Goal: Transaction & Acquisition: Purchase product/service

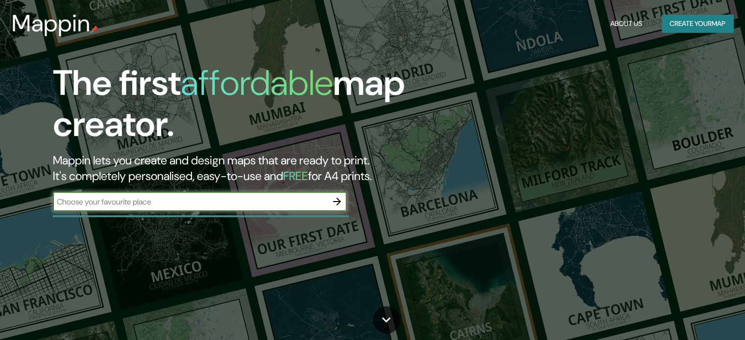
click at [255, 212] on div "​" at bounding box center [200, 203] width 294 height 22
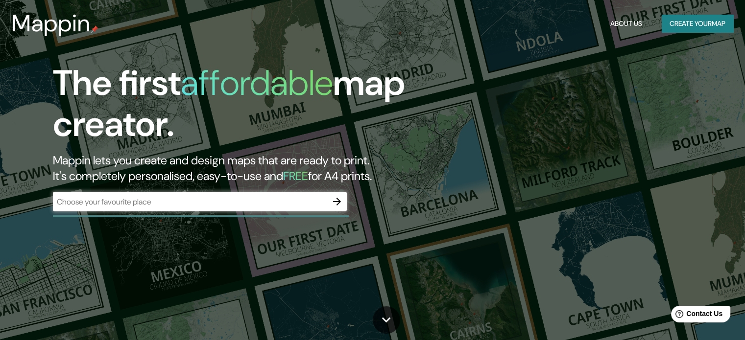
click at [256, 205] on input "text" at bounding box center [190, 201] width 274 height 11
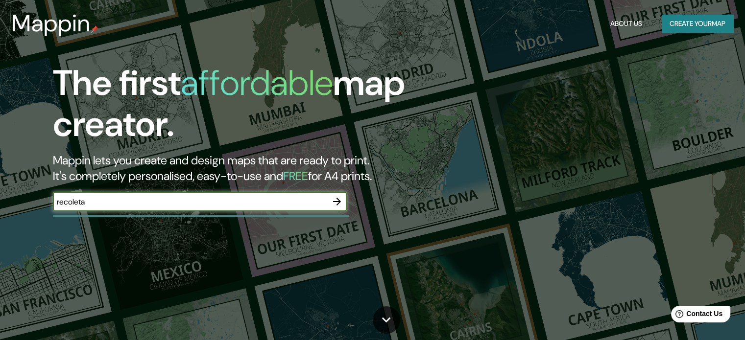
type input "recoleta"
click at [335, 201] on icon "button" at bounding box center [337, 202] width 8 height 8
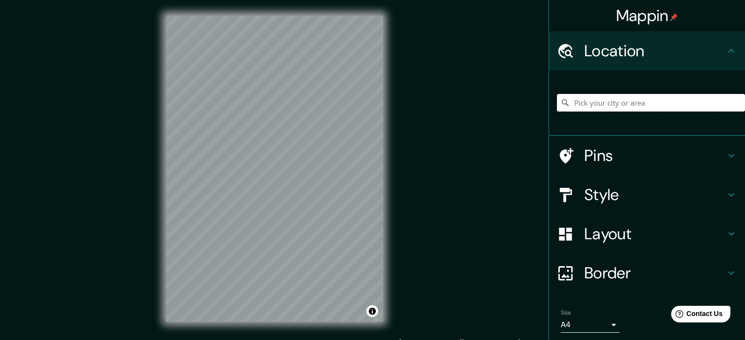
click at [605, 99] on input "Pick your city or area" at bounding box center [651, 103] width 188 height 18
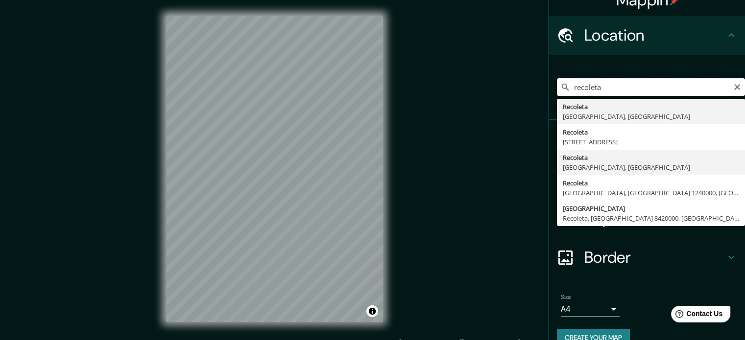
scroll to position [16, 0]
type input "Recoleta, [GEOGRAPHIC_DATA], [GEOGRAPHIC_DATA]"
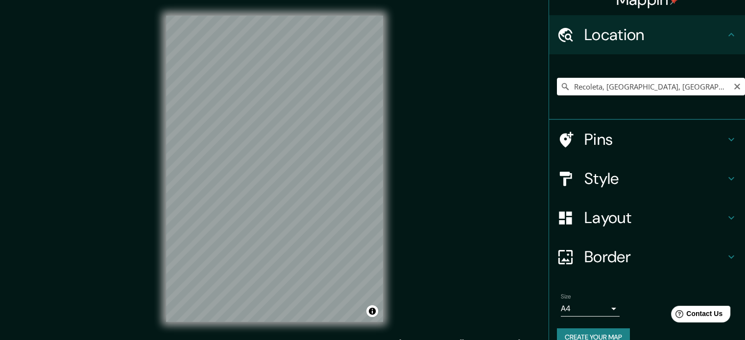
click at [645, 219] on h4 "Layout" at bounding box center [654, 218] width 141 height 20
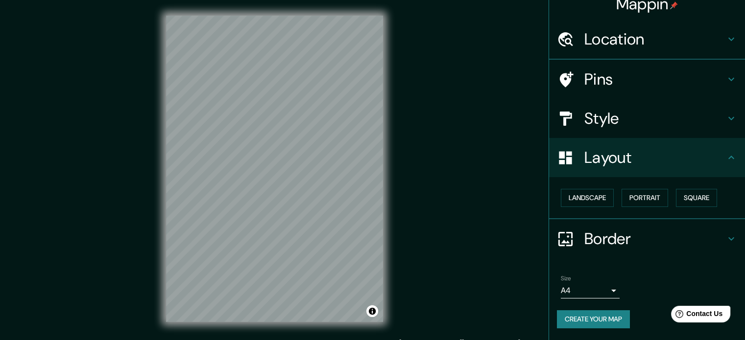
scroll to position [11, 0]
click at [686, 199] on button "Square" at bounding box center [696, 199] width 41 height 18
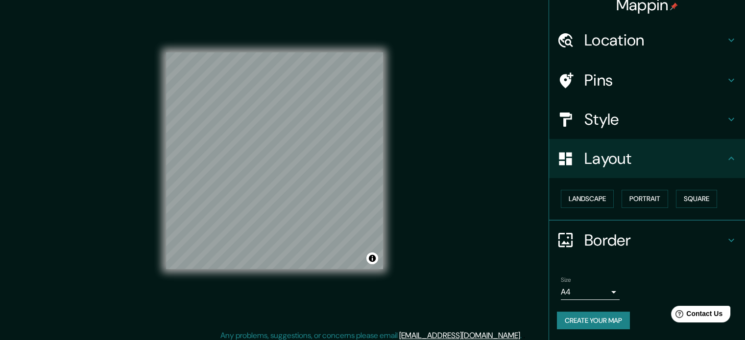
scroll to position [13, 0]
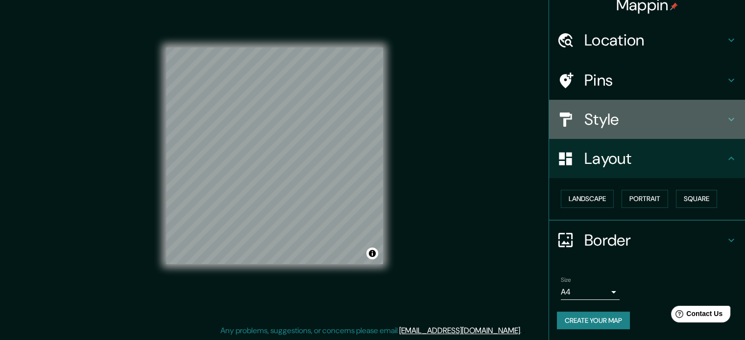
click at [632, 130] on div "Style" at bounding box center [647, 119] width 196 height 39
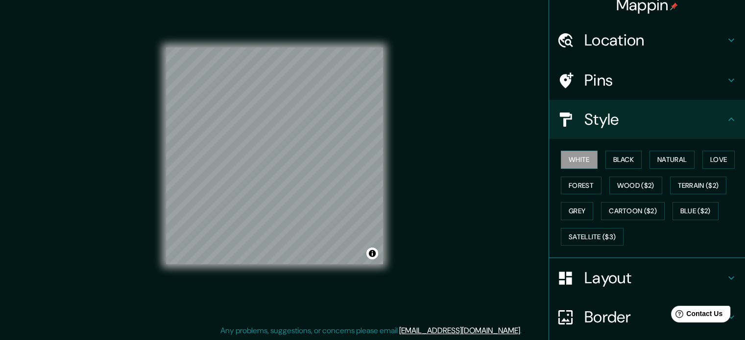
click at [690, 161] on div "White Black Natural Love Forest Wood ($2) Terrain ($2) Grey Cartoon ($2) Blue (…" at bounding box center [651, 198] width 188 height 103
click at [679, 162] on button "Natural" at bounding box center [672, 160] width 45 height 18
